Goal: Use online tool/utility: Utilize a website feature to perform a specific function

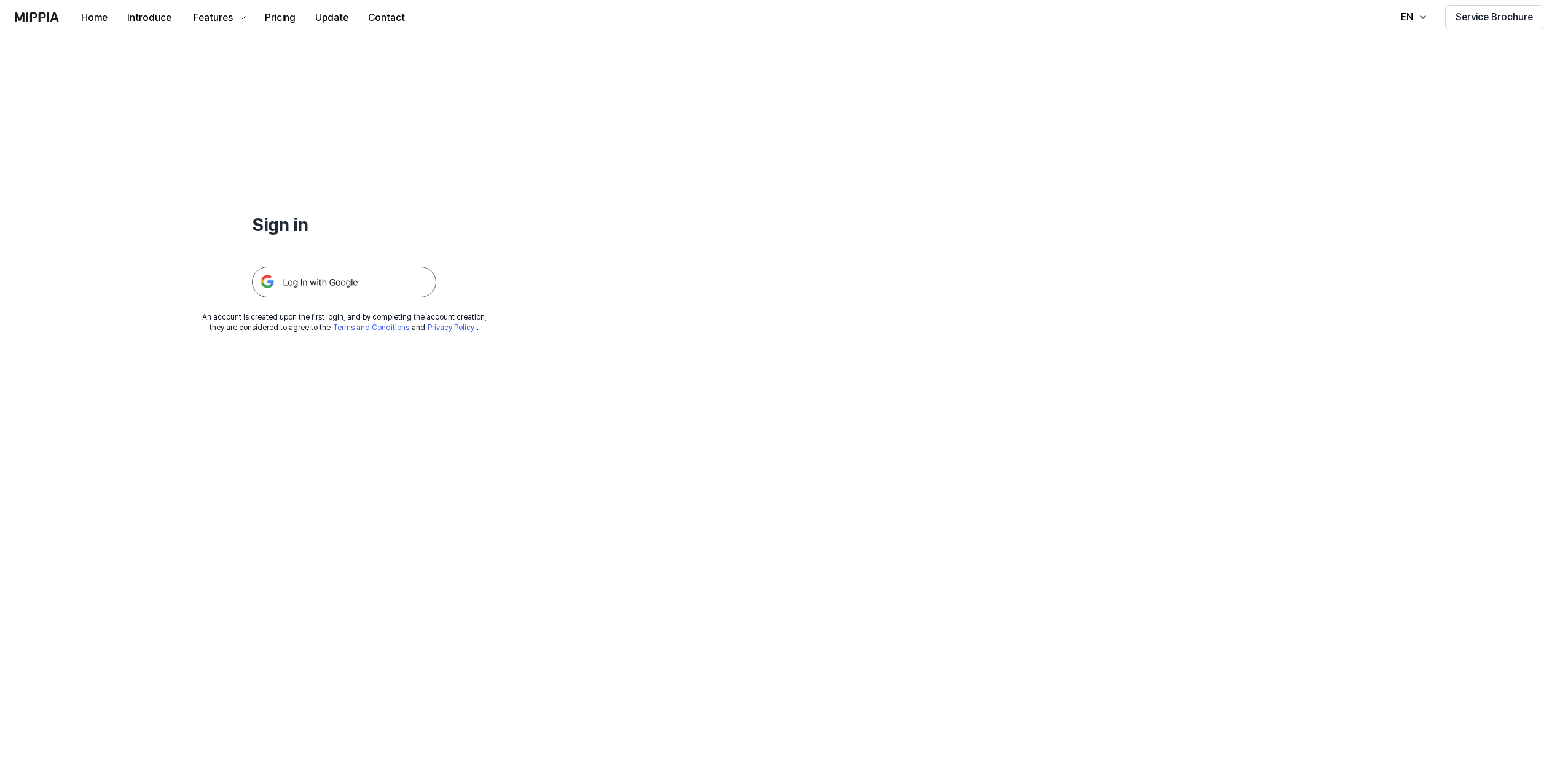
click at [329, 285] on img at bounding box center [345, 282] width 184 height 30
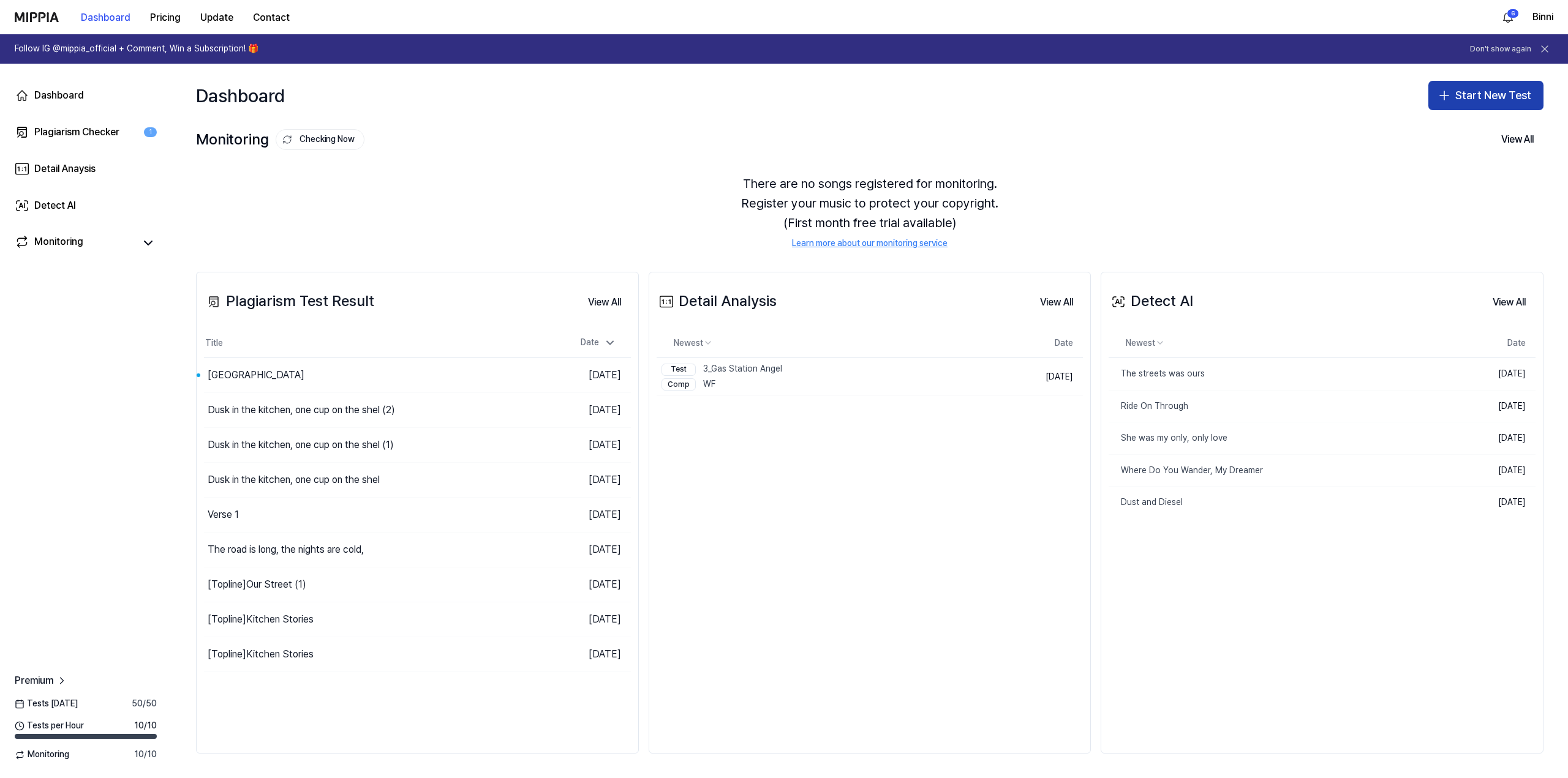
click at [1495, 90] on button "Start New Test" at bounding box center [1485, 95] width 115 height 29
click at [1480, 91] on button "Start New Test" at bounding box center [1485, 95] width 115 height 29
click at [1480, 94] on button "Start New Test" at bounding box center [1485, 95] width 115 height 29
click at [1451, 129] on div "Plagiarism test" at bounding box center [1456, 128] width 56 height 12
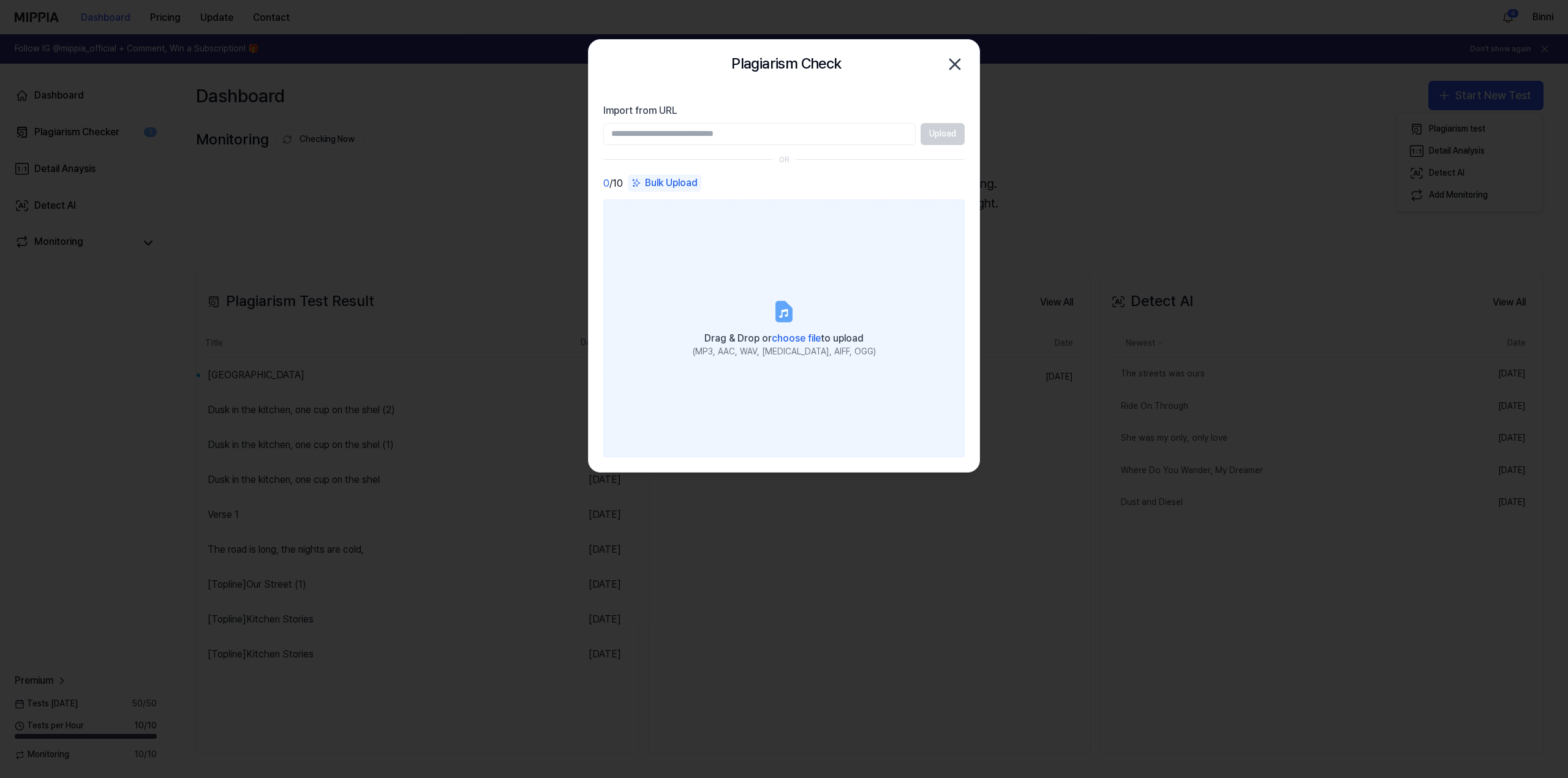
click at [785, 309] on icon at bounding box center [783, 312] width 8 height 8
click at [0, 0] on input "Drag & Drop or choose file to upload (MP3, AAC, WAV, FLAC, AIFF, OGG)" at bounding box center [0, 0] width 0 height 0
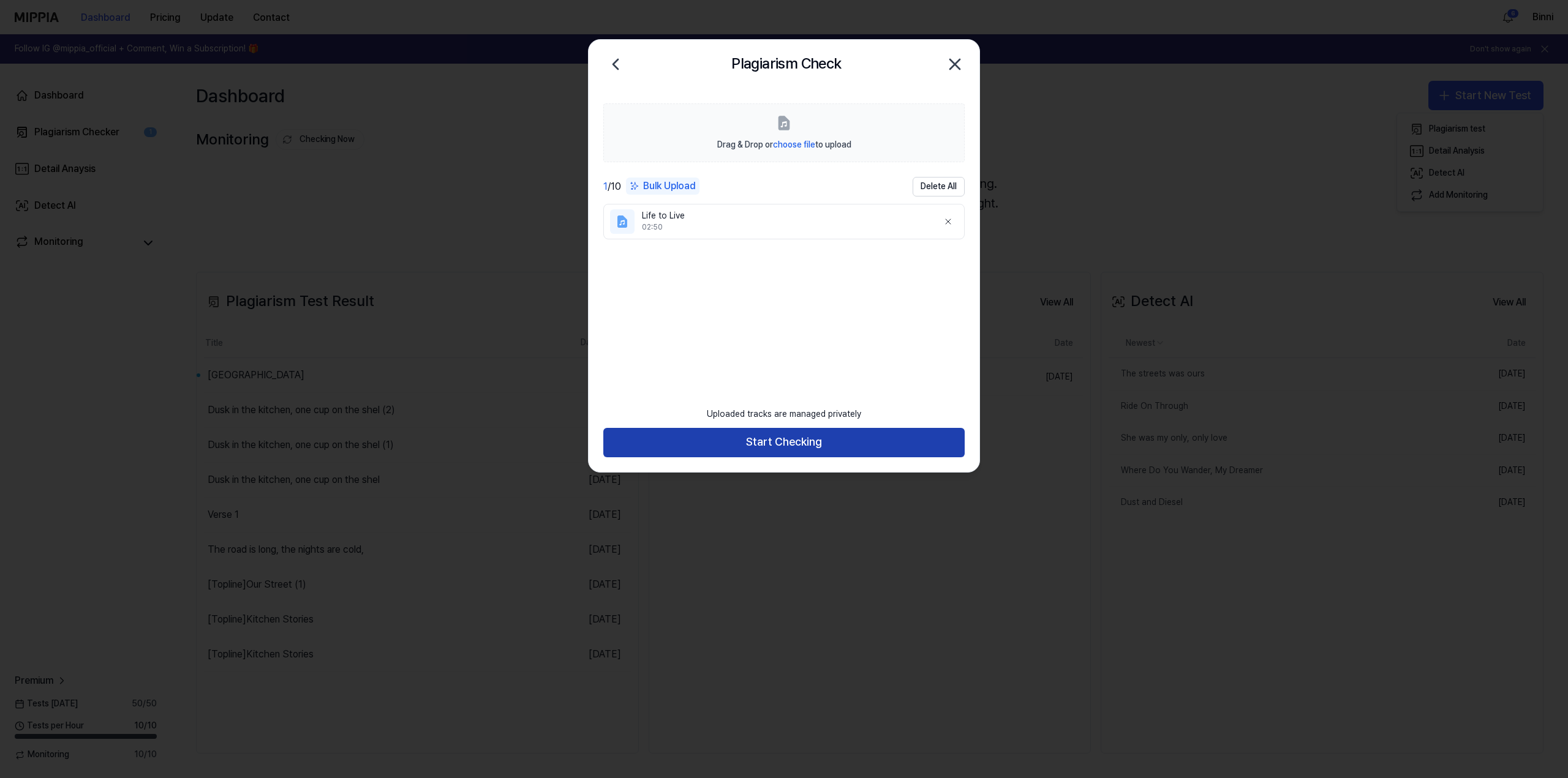
click at [804, 443] on button "Start Checking" at bounding box center [784, 442] width 362 height 29
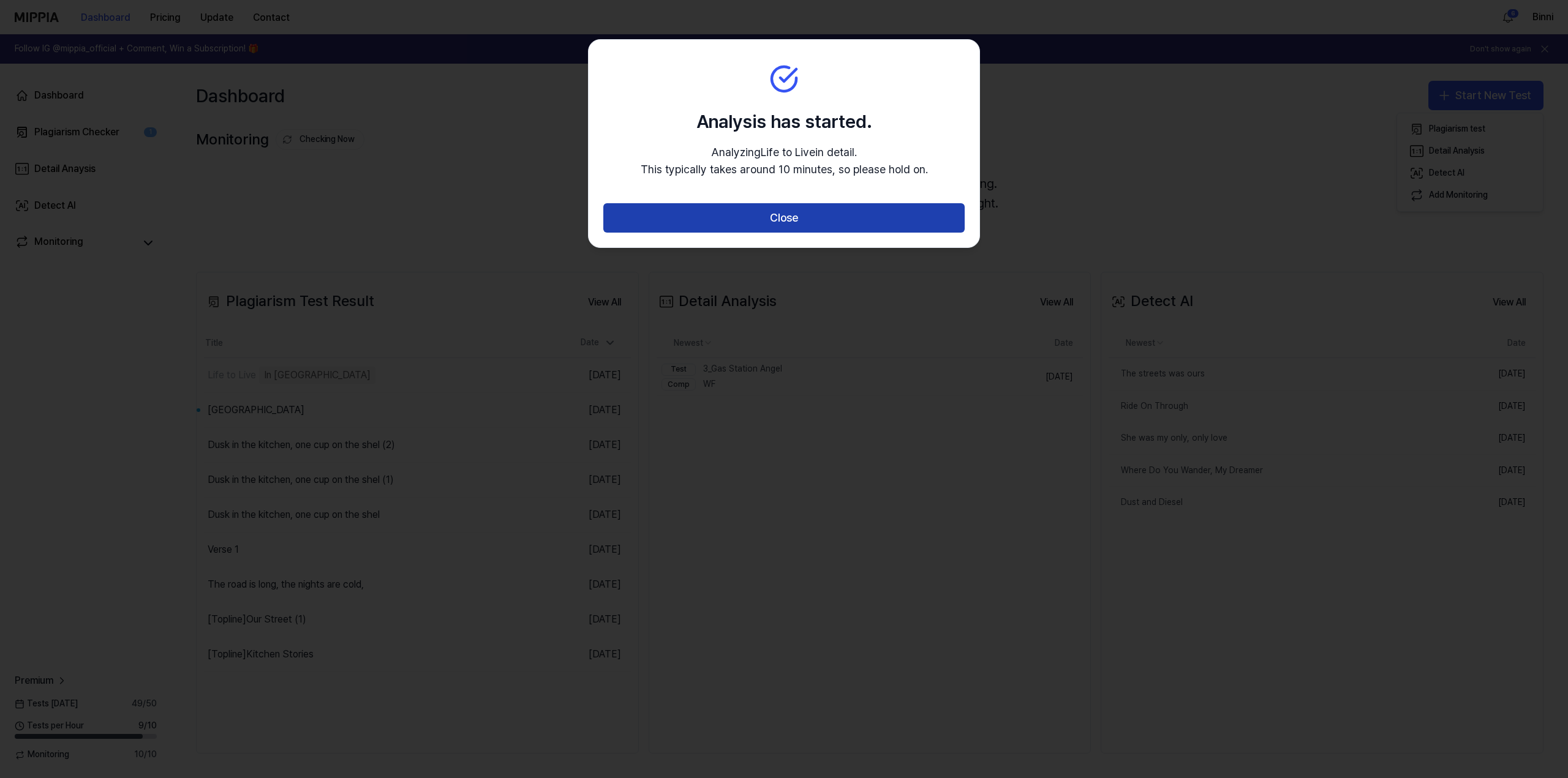
click at [783, 219] on button "Close" at bounding box center [784, 217] width 362 height 29
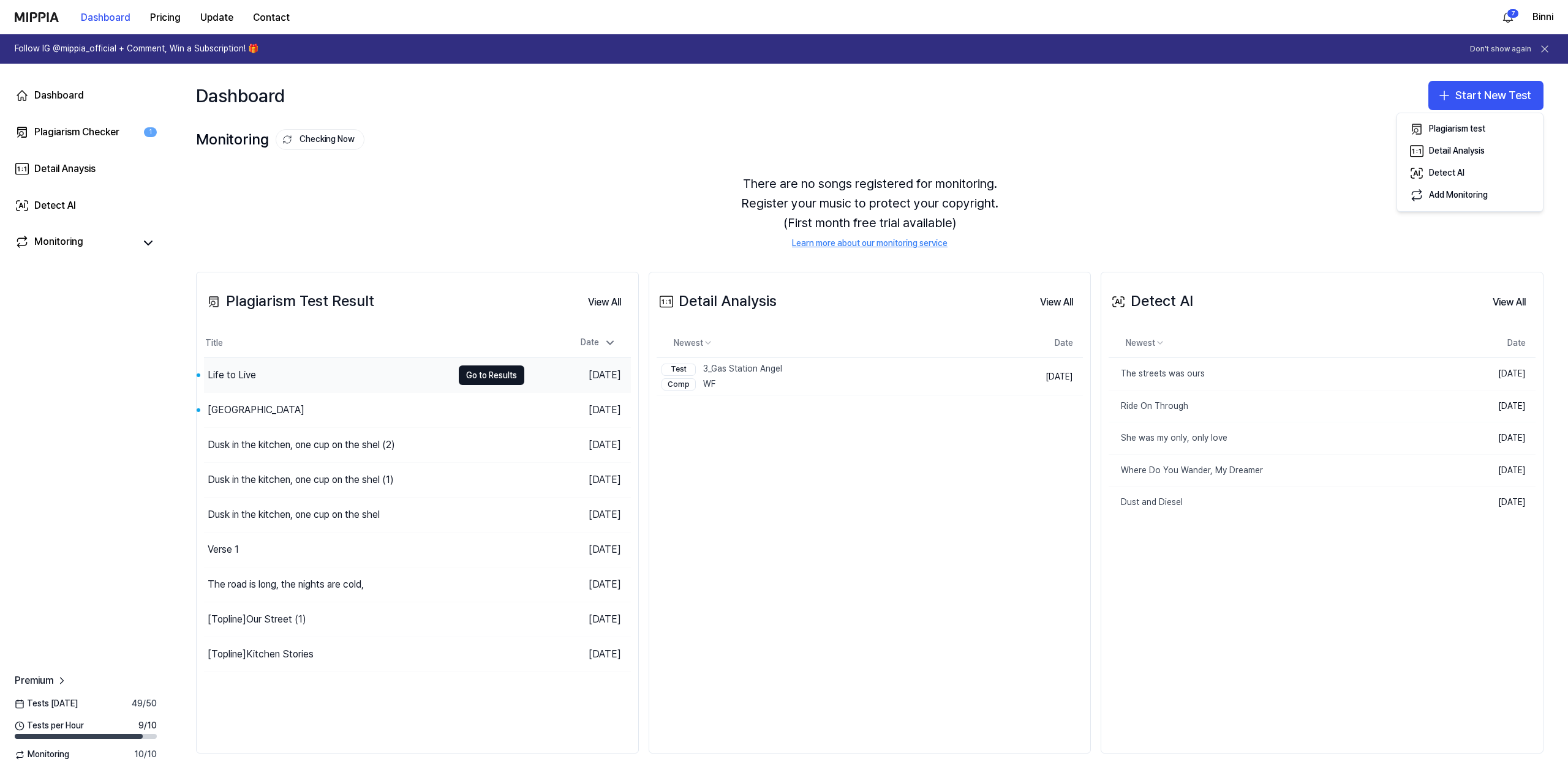
click at [241, 372] on div "Life to Live" at bounding box center [231, 375] width 49 height 15
